Goal: Information Seeking & Learning: Compare options

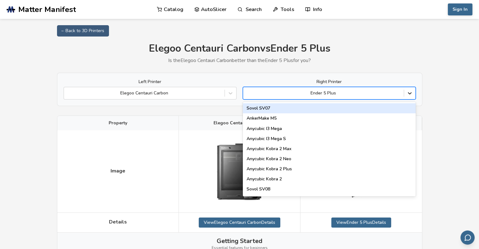
click at [408, 93] on icon at bounding box center [410, 93] width 6 height 6
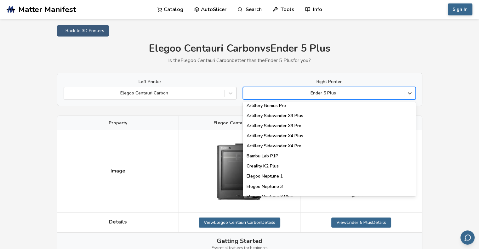
scroll to position [378, 0]
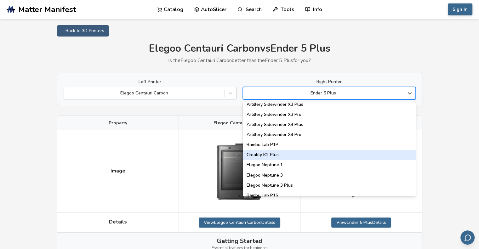
click at [334, 160] on div "Sovol SV07 AnkerMake M5 Anycubic I3 Mega Anycubic I3 Mega S Anycubic Kobra 2 Ma…" at bounding box center [329, 149] width 173 height 95
click at [334, 158] on div "Creality K2 Plus" at bounding box center [329, 155] width 173 height 10
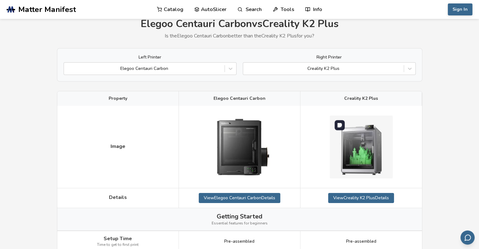
scroll to position [63, 0]
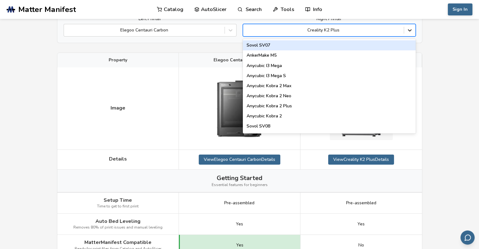
click at [410, 28] on icon at bounding box center [410, 30] width 6 height 6
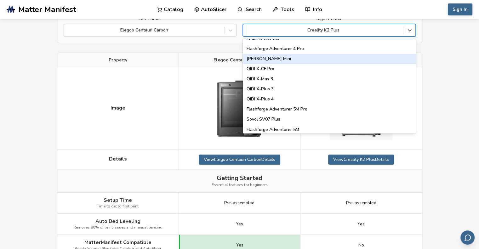
scroll to position [725, 0]
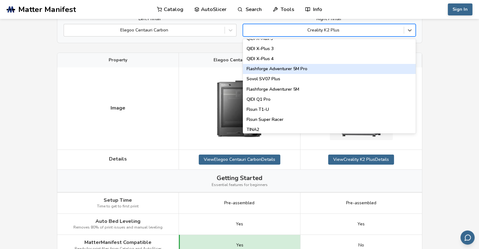
click at [388, 67] on div "Flashforge Adventurer 5M Pro" at bounding box center [329, 69] width 173 height 10
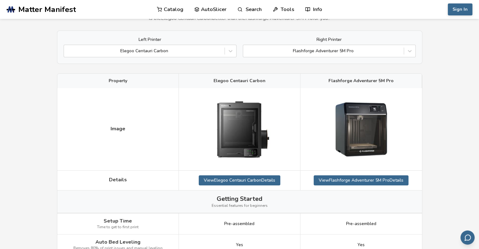
scroll to position [32, 0]
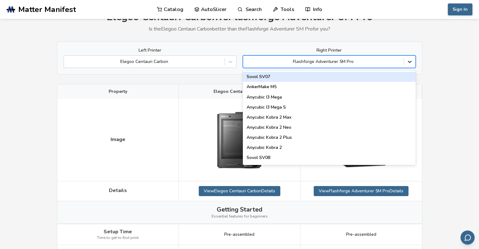
click at [413, 63] on div at bounding box center [409, 61] width 11 height 11
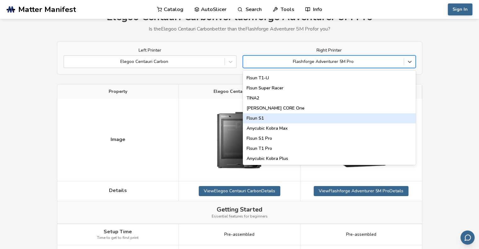
scroll to position [808, 0]
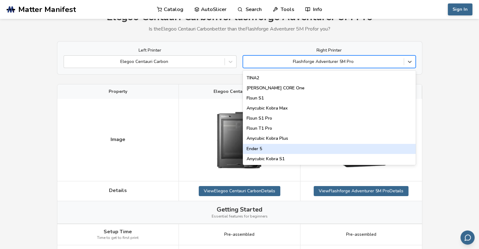
click at [383, 149] on div "Ender 5" at bounding box center [329, 149] width 173 height 10
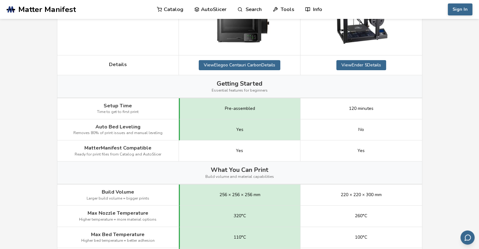
scroll to position [32, 0]
